Goal: Transaction & Acquisition: Purchase product/service

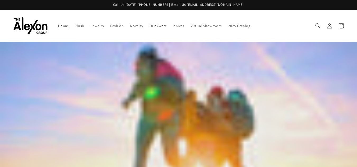
click at [160, 26] on span "Drinkware" at bounding box center [157, 25] width 17 height 5
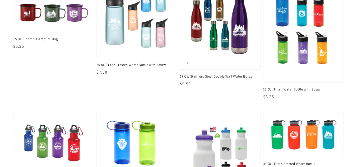
scroll to position [97, 0]
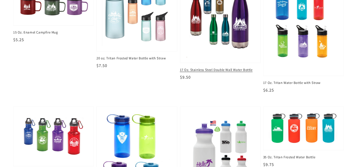
click at [228, 38] on img at bounding box center [220, 15] width 72 height 87
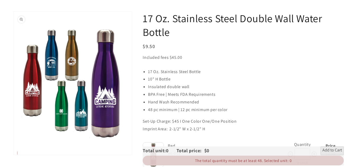
scroll to position [44, 0]
